Goal: Communication & Community: Answer question/provide support

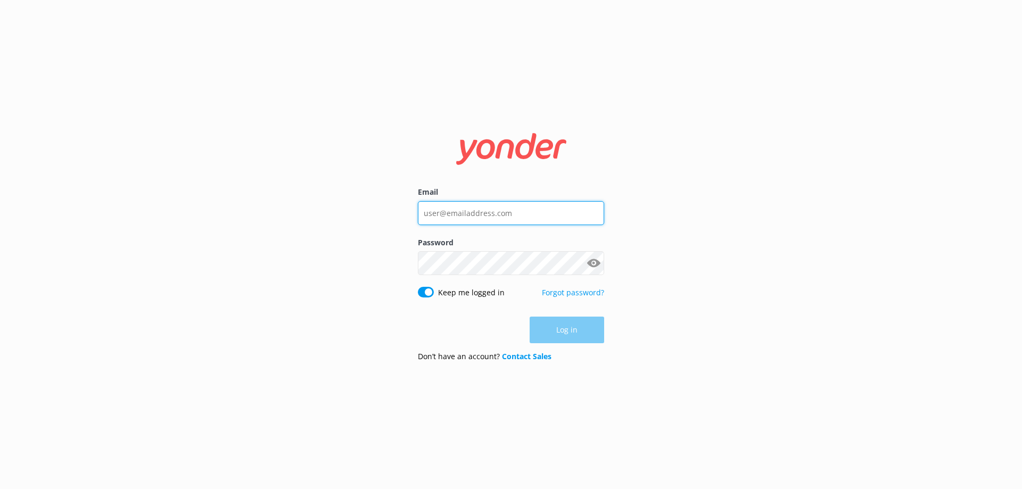
type input "[EMAIL_ADDRESS][DOMAIN_NAME]"
click at [568, 331] on div "Log in" at bounding box center [511, 330] width 186 height 27
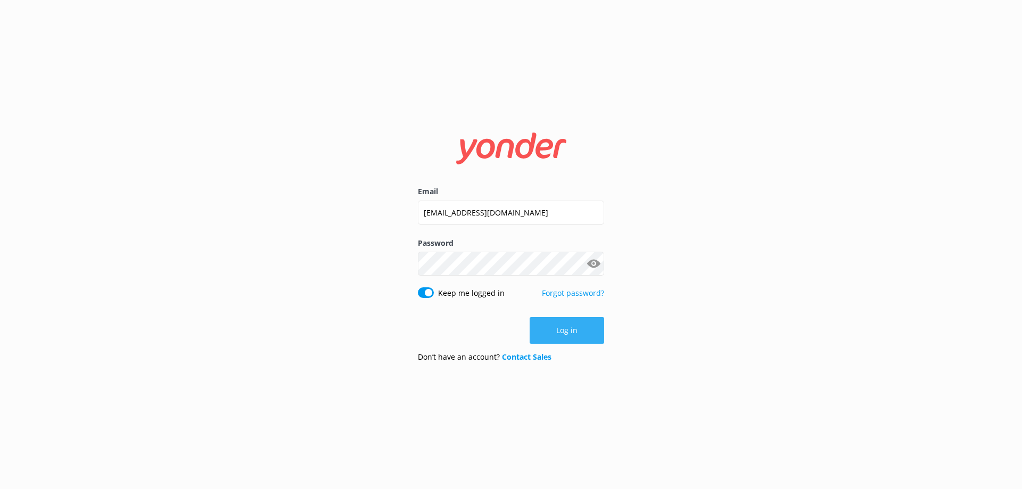
click at [568, 333] on button "Log in" at bounding box center [567, 330] width 75 height 27
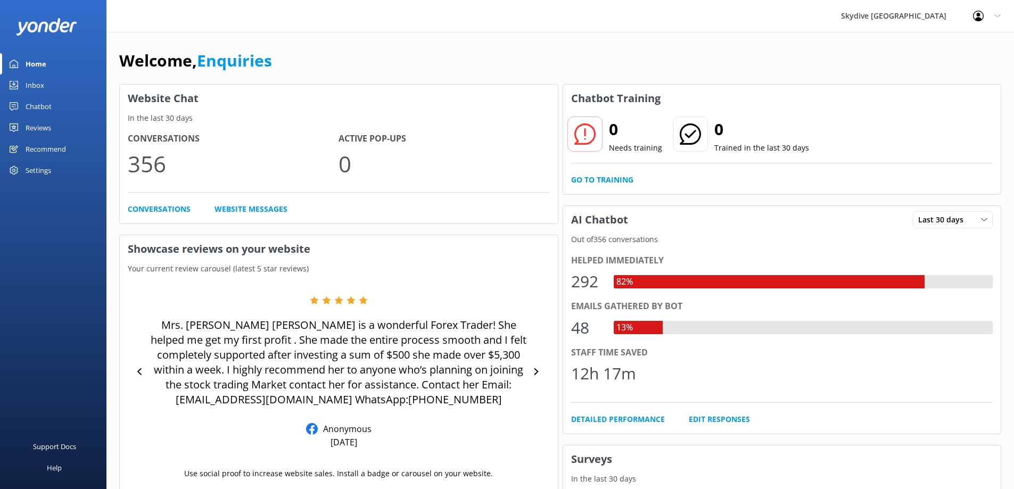
click at [35, 89] on div "Inbox" at bounding box center [35, 85] width 19 height 21
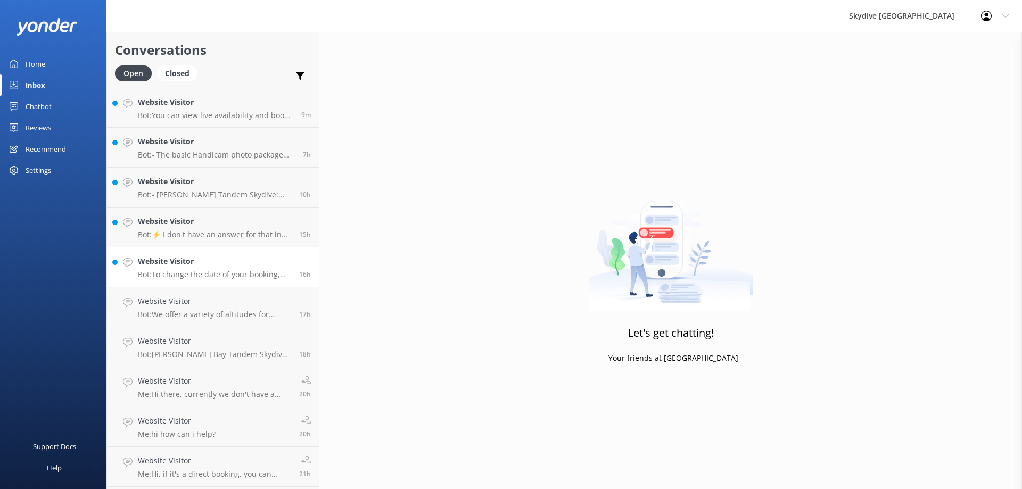
click at [228, 264] on h4 "Website Visitor" at bounding box center [214, 262] width 153 height 12
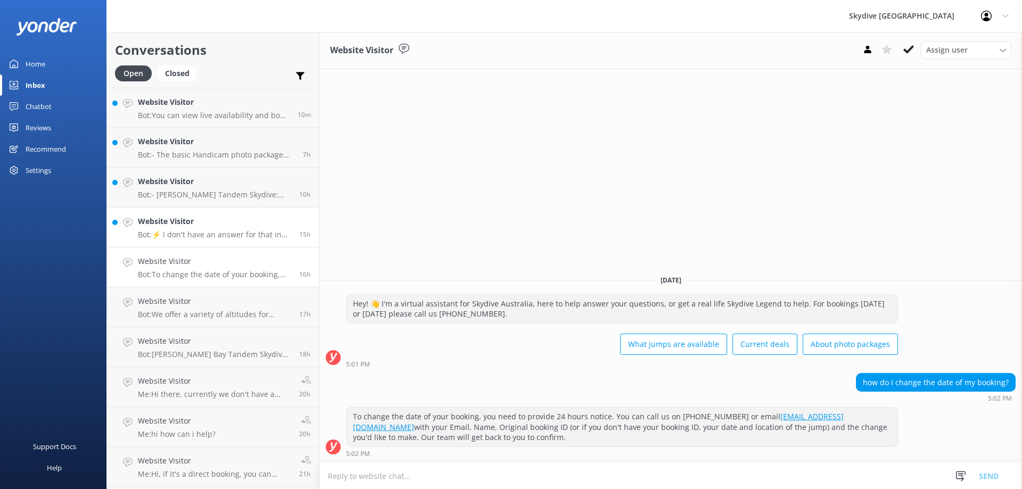
click at [168, 229] on div "Website Visitor Bot: ⚡ I don't have an answer for that in my knowledge base. Pl…" at bounding box center [214, 227] width 153 height 23
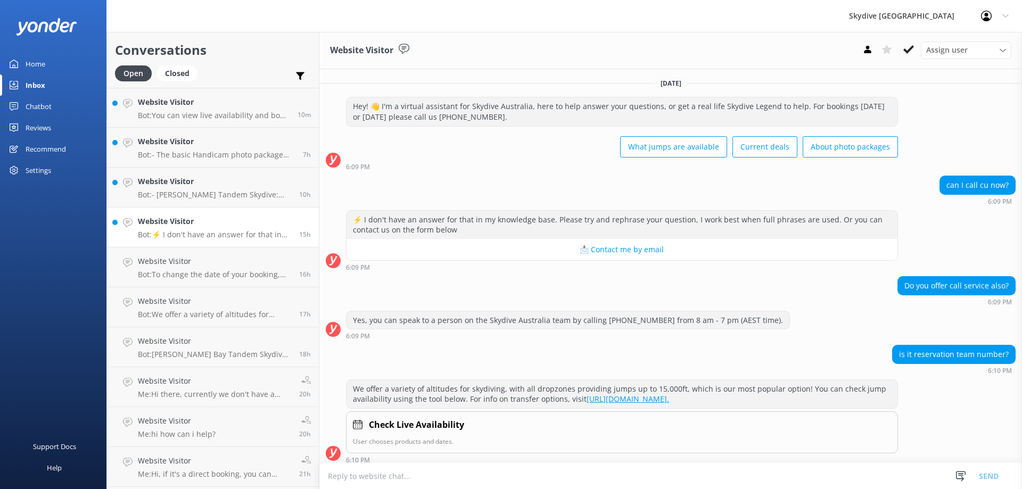
scroll to position [106, 0]
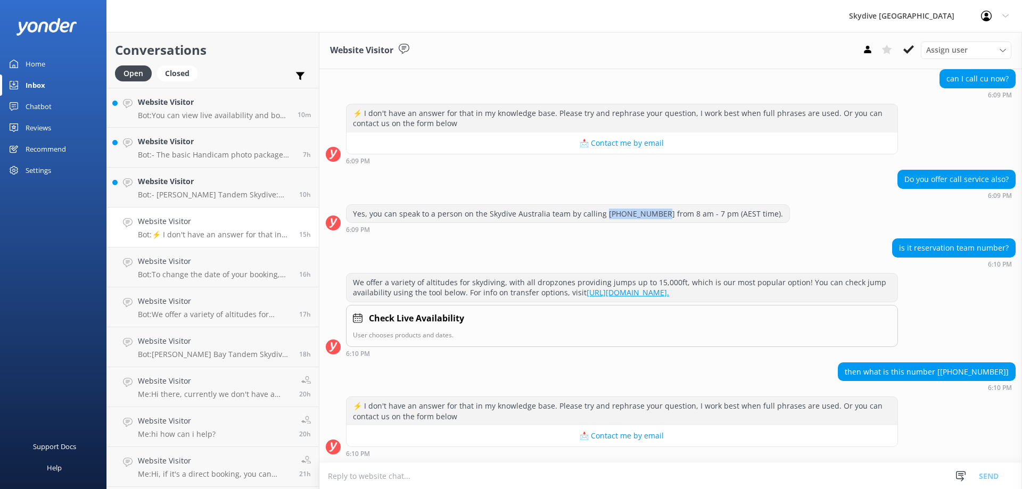
drag, startPoint x: 648, startPoint y: 216, endPoint x: 601, endPoint y: 216, distance: 47.4
click at [601, 216] on div "Yes, you can speak to a person on the Skydive Australia team by calling [PHONE_…" at bounding box center [568, 214] width 443 height 18
click at [618, 216] on div "Yes, you can speak to a person on the Skydive Australia team by calling [PHONE_…" at bounding box center [568, 214] width 443 height 18
drag, startPoint x: 645, startPoint y: 215, endPoint x: 371, endPoint y: 216, distance: 274.7
click at [371, 216] on div "Yes, you can speak to a person on the Skydive Australia team by calling [PHONE_…" at bounding box center [568, 214] width 443 height 18
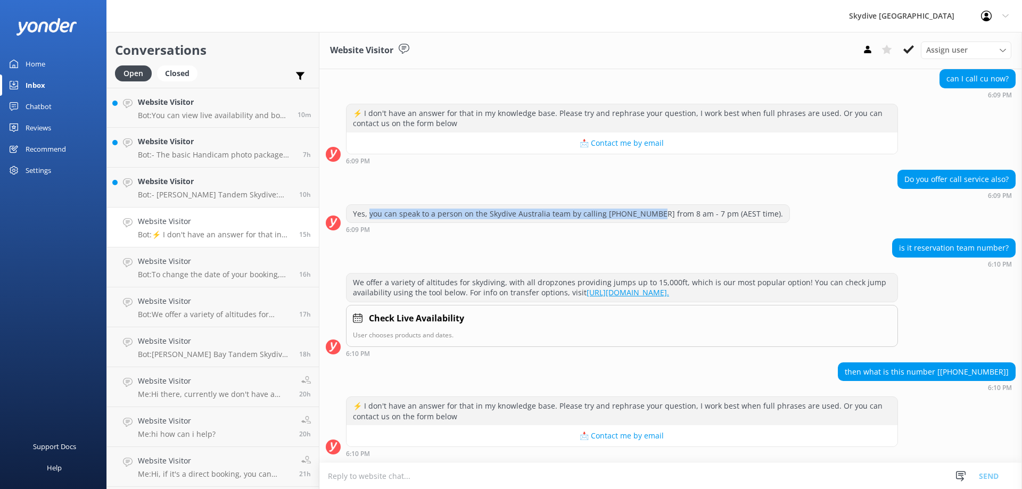
copy div "you can speak to a person on the Skydive Australia team by calling [PHONE_NUMBE…"
click at [367, 471] on textarea at bounding box center [670, 476] width 703 height 26
paste textarea "you can speak to a person on the Skydive Australia team by calling [PHONE_NUMBE…"
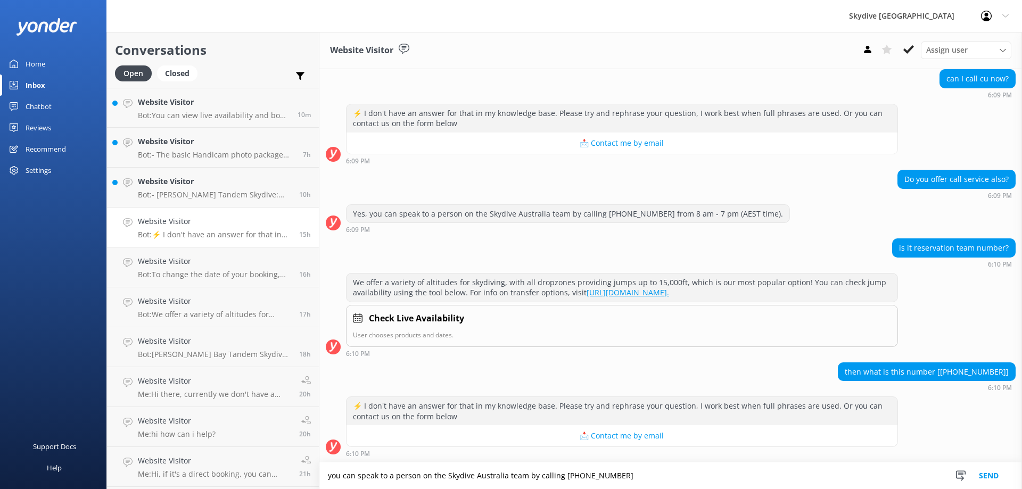
click at [331, 476] on textarea "you can speak to a person on the Skydive Australia team by calling [PHONE_NUMBE…" at bounding box center [670, 476] width 703 height 27
type textarea "You can speak to a person on the Skydive Australia team by calling [PHONE_NUMBE…"
click at [980, 479] on button "Send" at bounding box center [989, 476] width 40 height 27
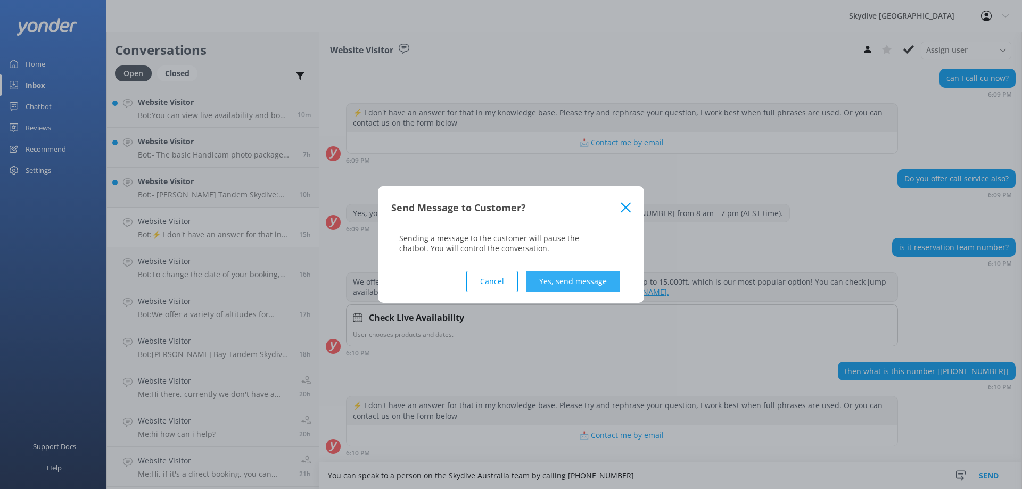
click at [599, 281] on button "Yes, send message" at bounding box center [573, 281] width 94 height 21
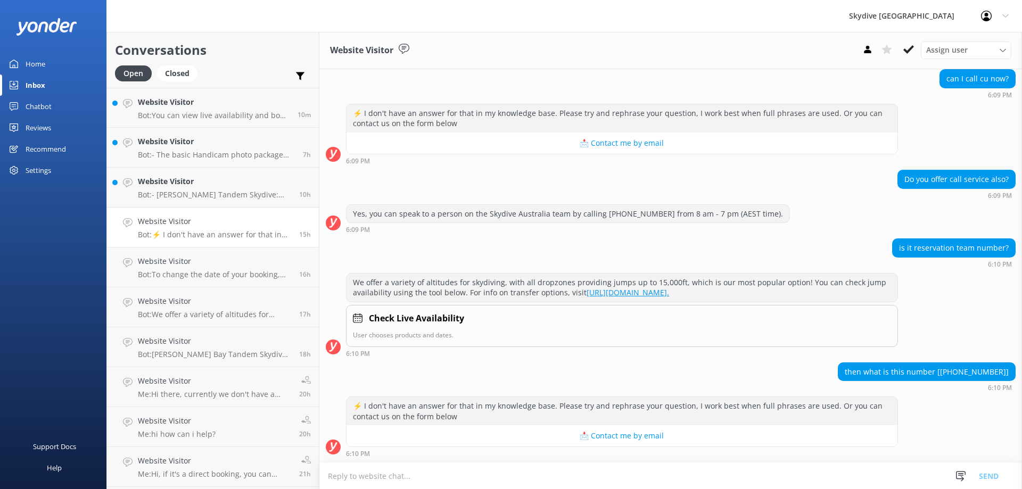
scroll to position [196, 0]
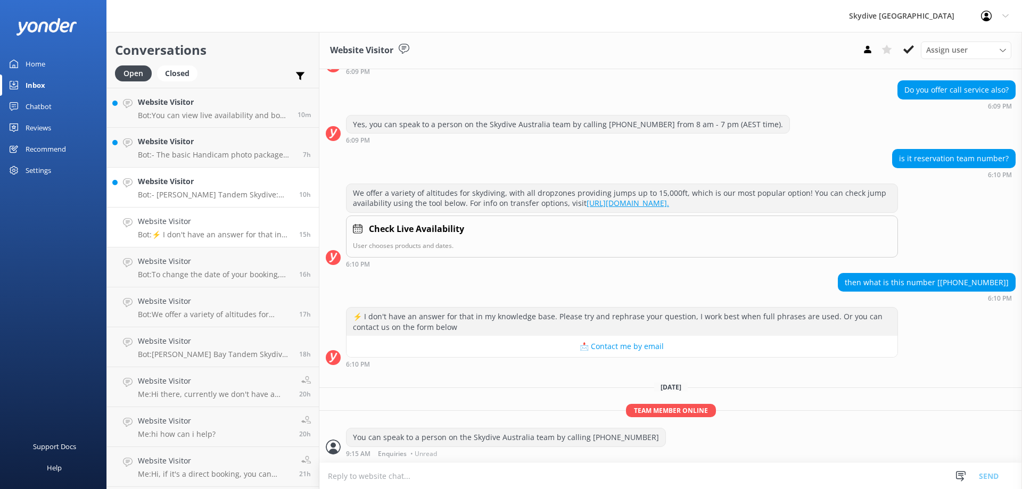
click at [196, 189] on div "Website Visitor Bot: - [GEOGRAPHIC_DATA][PERSON_NAME] Tandem Skydive: Experienc…" at bounding box center [214, 187] width 153 height 23
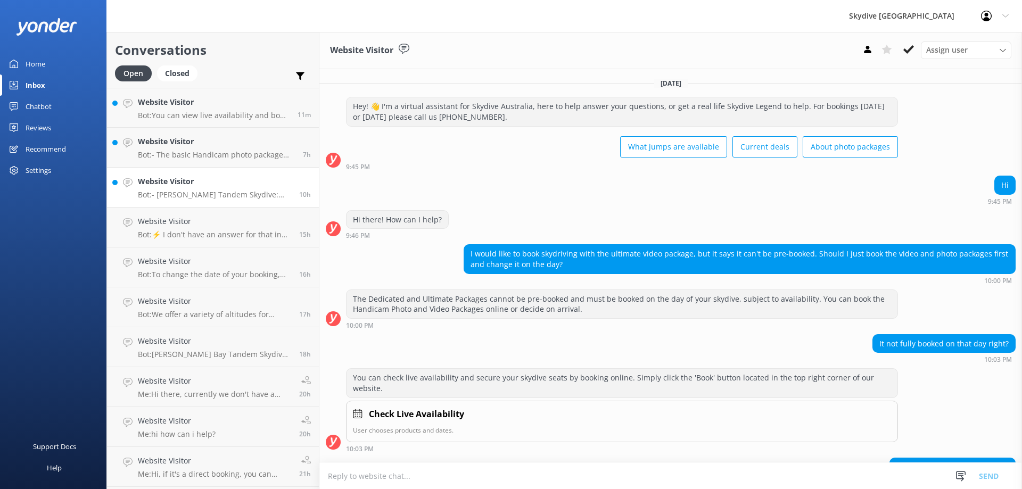
scroll to position [241, 0]
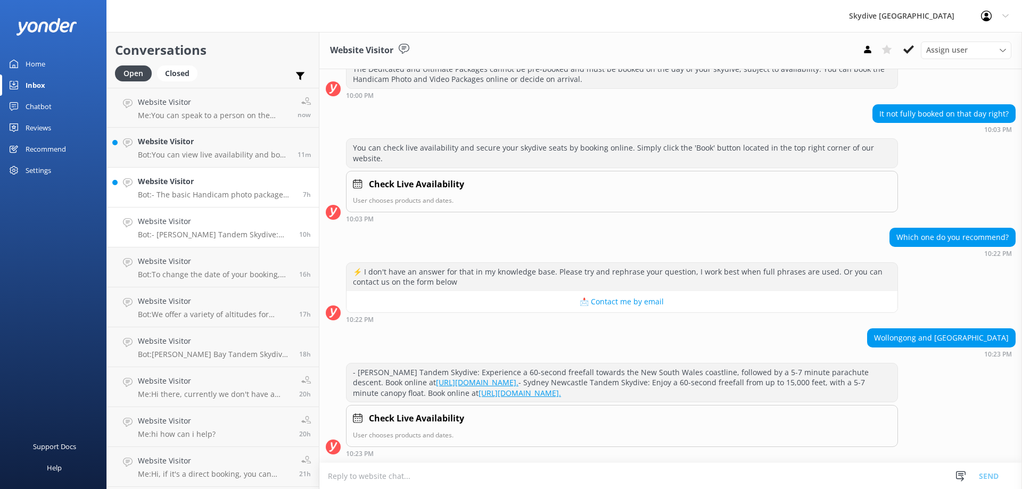
click at [166, 194] on p "Bot: - The basic Handicam photo package costs $129 per person and includes phot…" at bounding box center [216, 195] width 157 height 10
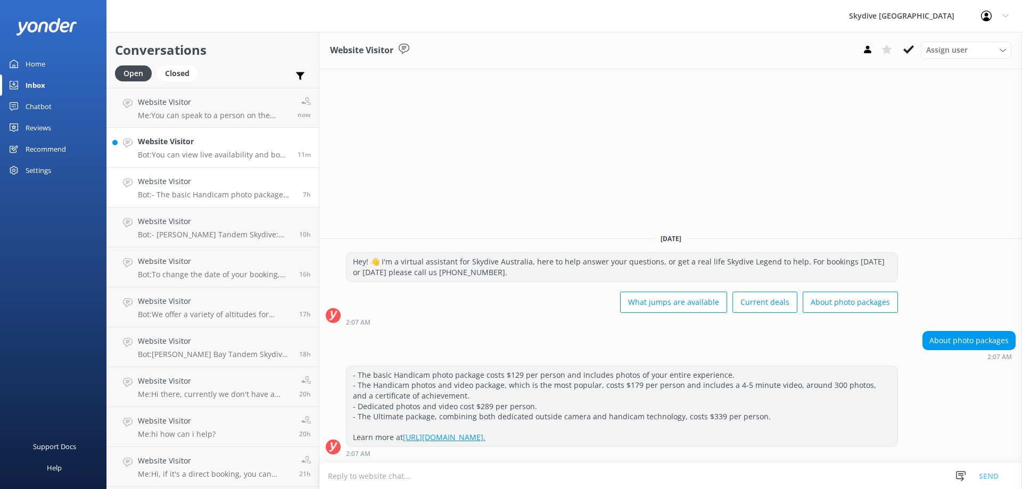
click at [194, 157] on p "Bot: You can view live availability and book your [GEOGRAPHIC_DATA] Tandem Skyd…" at bounding box center [214, 155] width 152 height 10
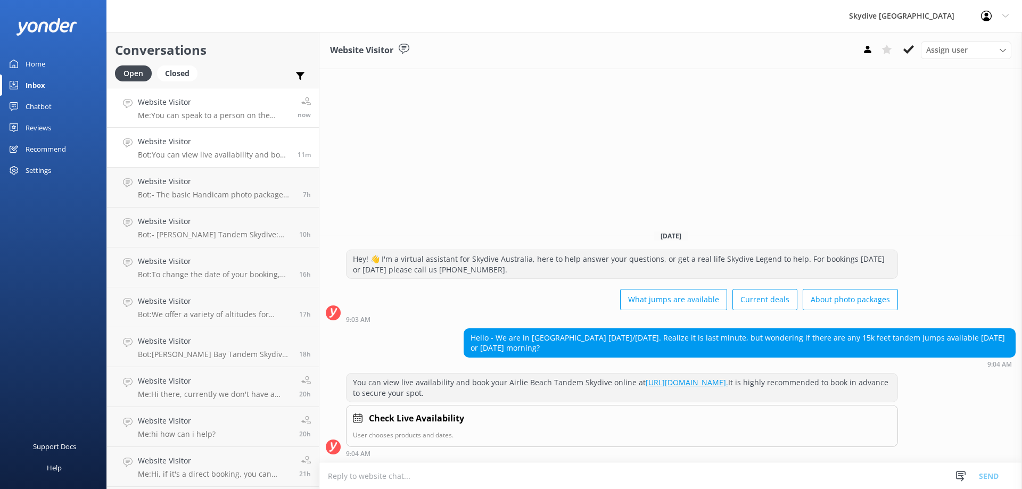
click at [209, 116] on p "Me: You can speak to a person on the Skydive Australia team by calling [PHONE_N…" at bounding box center [214, 116] width 152 height 10
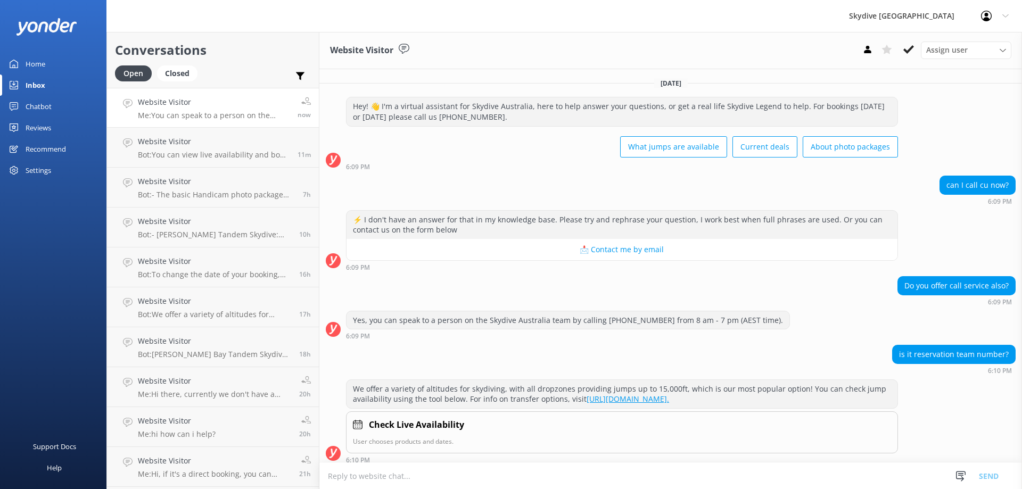
scroll to position [196, 0]
